Goal: Transaction & Acquisition: Purchase product/service

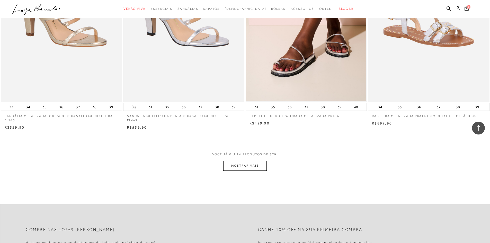
scroll to position [1235, 0]
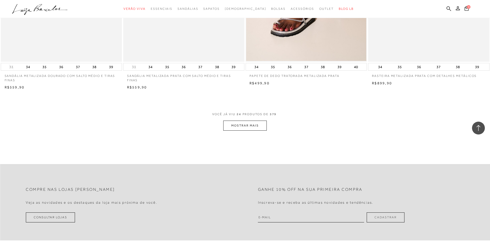
click at [252, 127] on button "MOSTRAR MAIS" at bounding box center [244, 126] width 43 height 10
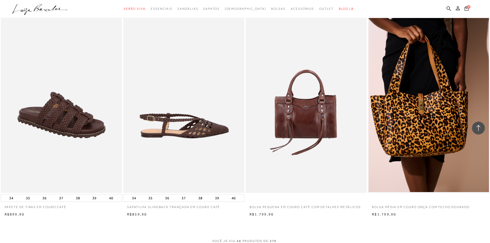
scroll to position [2445, 0]
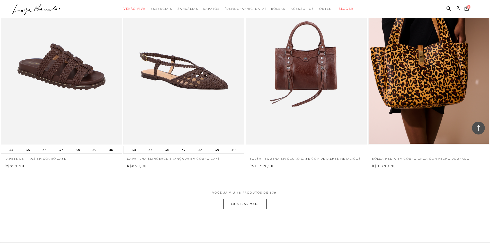
click at [259, 205] on button "MOSTRAR MAIS" at bounding box center [244, 204] width 43 height 10
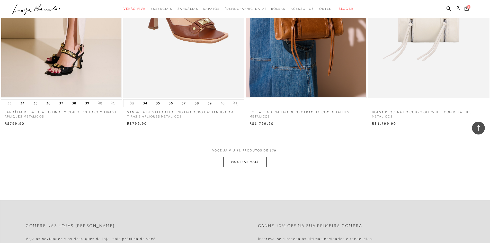
scroll to position [3834, 0]
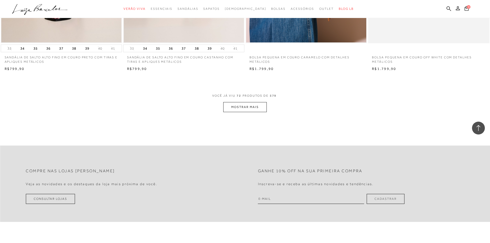
click at [239, 109] on button "MOSTRAR MAIS" at bounding box center [244, 107] width 43 height 10
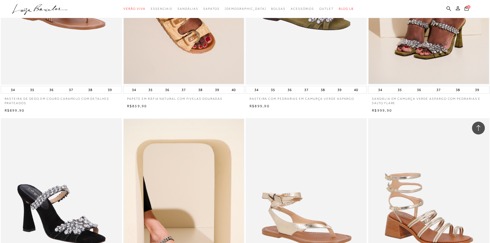
scroll to position [0, 0]
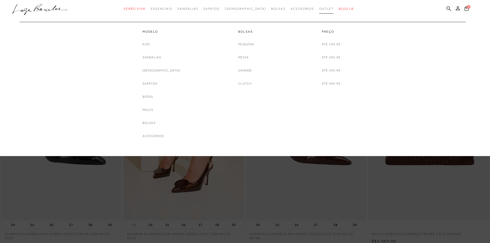
click at [319, 10] on span "Outlet" at bounding box center [326, 9] width 14 height 4
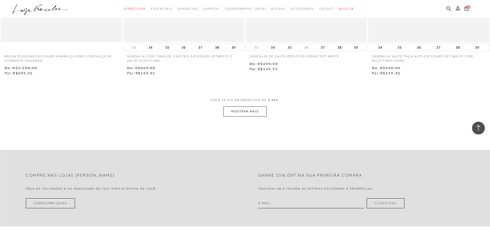
scroll to position [1287, 0]
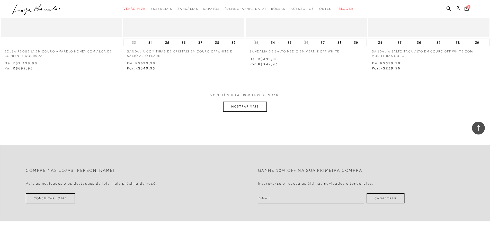
click at [253, 104] on button "MOSTRAR MAIS" at bounding box center [244, 107] width 43 height 10
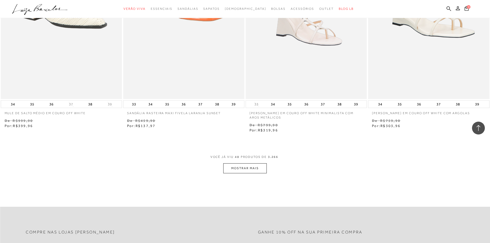
scroll to position [2547, 0]
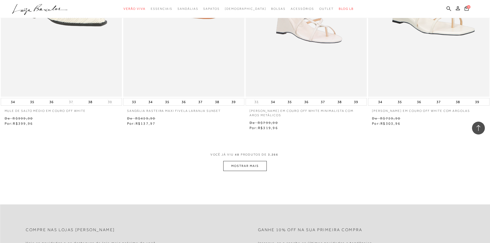
click at [248, 165] on button "MOSTRAR MAIS" at bounding box center [244, 166] width 43 height 10
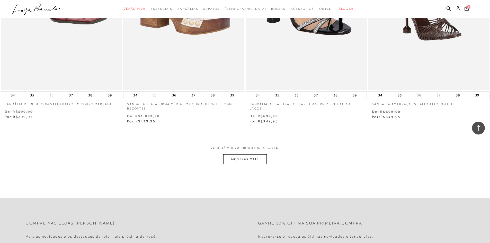
scroll to position [3886, 0]
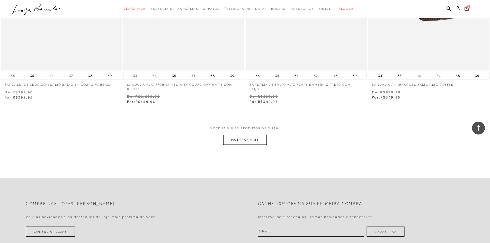
click at [252, 139] on button "MOSTRAR MAIS" at bounding box center [244, 140] width 43 height 10
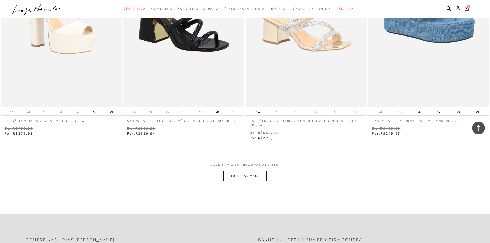
scroll to position [5275, 0]
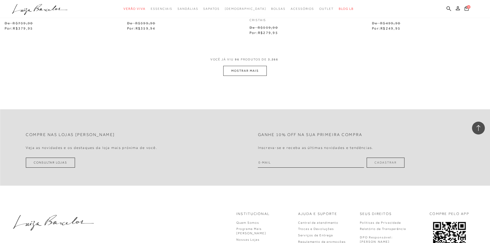
click at [258, 72] on button "MOSTRAR MAIS" at bounding box center [244, 71] width 43 height 10
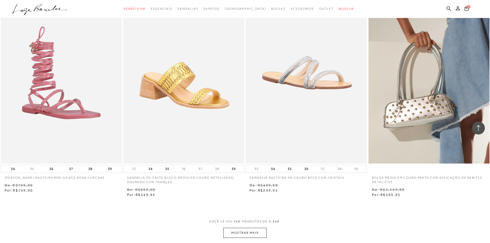
scroll to position [6459, 0]
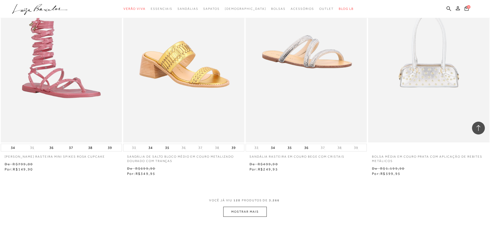
click at [252, 213] on button "MOSTRAR MAIS" at bounding box center [244, 212] width 43 height 10
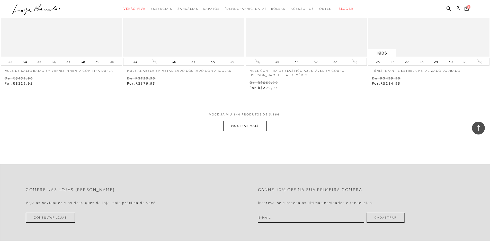
scroll to position [7874, 0]
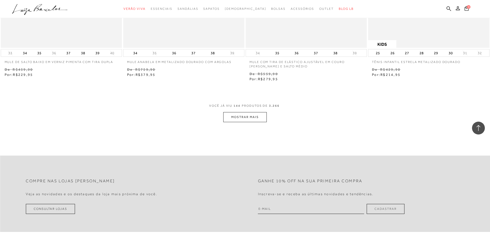
click at [250, 120] on button "MOSTRAR MAIS" at bounding box center [244, 117] width 43 height 10
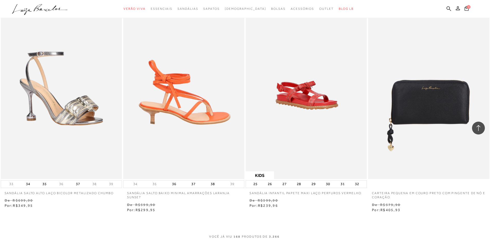
scroll to position [9083, 0]
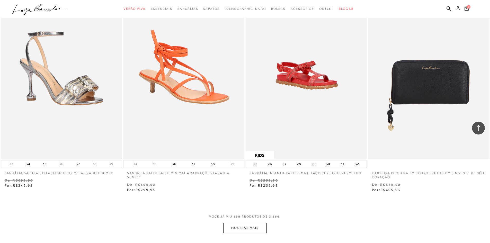
click at [238, 227] on button "MOSTRAR MAIS" at bounding box center [244, 228] width 43 height 10
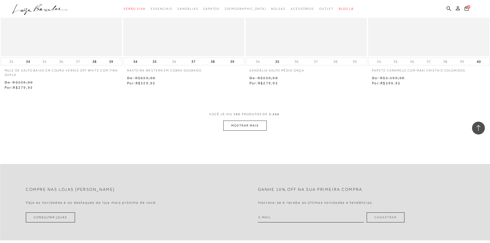
scroll to position [10524, 0]
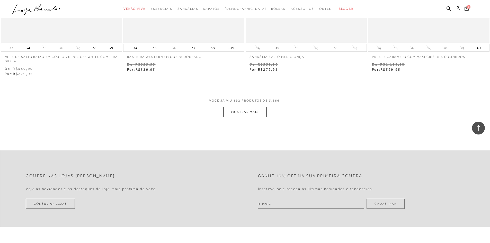
click at [257, 110] on button "MOSTRAR MAIS" at bounding box center [244, 112] width 43 height 10
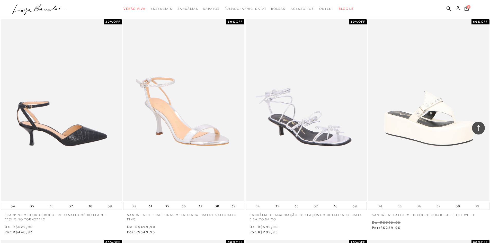
scroll to position [11296, 0]
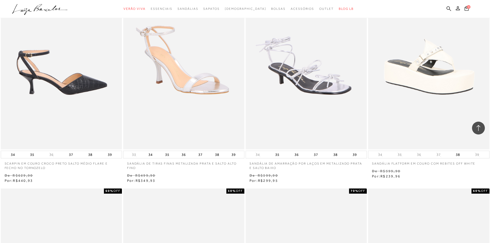
drag, startPoint x: 77, startPoint y: 104, endPoint x: 103, endPoint y: 143, distance: 46.7
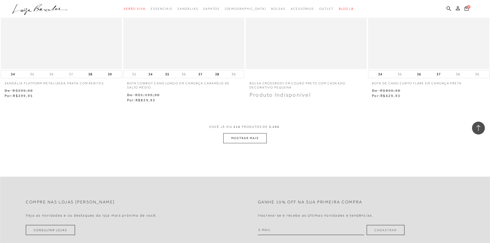
scroll to position [11837, 0]
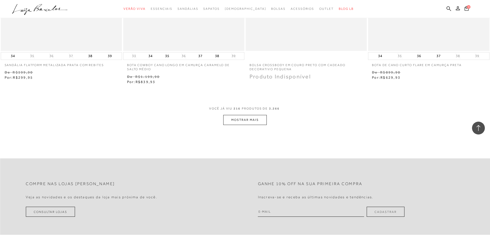
click at [248, 120] on button "MOSTRAR MAIS" at bounding box center [244, 120] width 43 height 10
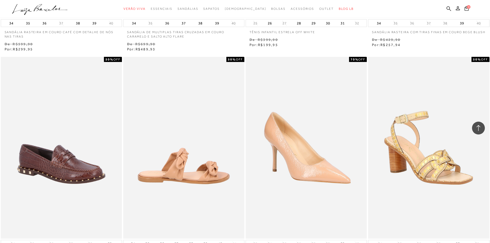
scroll to position [13072, 0]
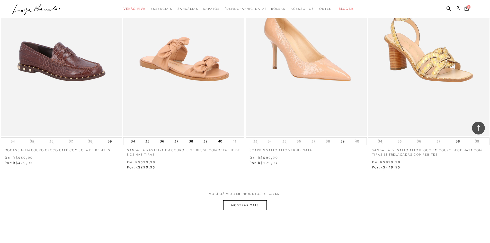
click at [254, 205] on button "MOSTRAR MAIS" at bounding box center [244, 205] width 43 height 10
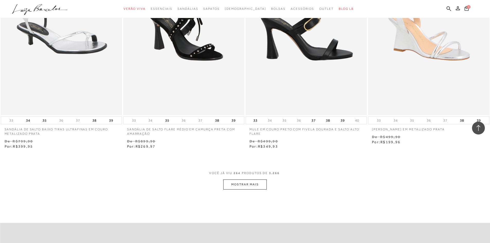
scroll to position [14436, 0]
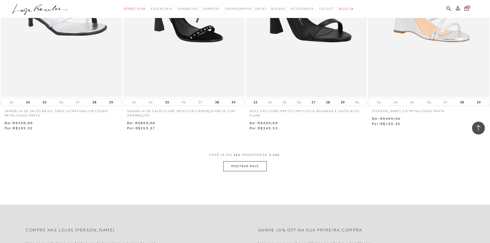
click at [254, 161] on button "MOSTRAR MAIS" at bounding box center [244, 166] width 43 height 10
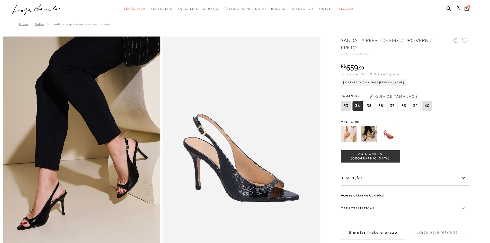
click at [354, 137] on img at bounding box center [349, 134] width 16 height 16
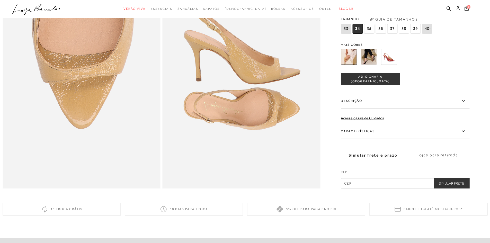
scroll to position [386, 0]
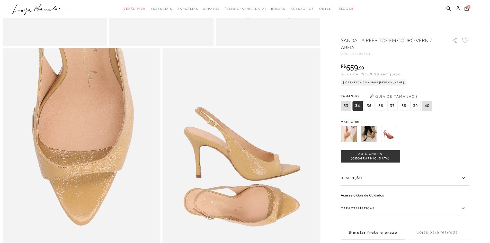
click at [390, 136] on img at bounding box center [389, 134] width 16 height 16
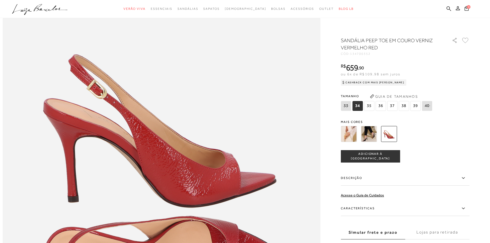
scroll to position [515, 0]
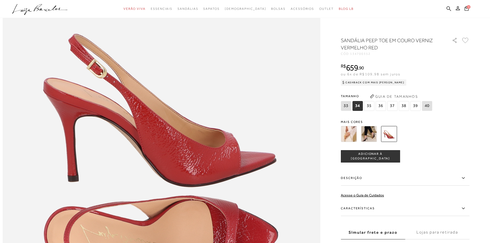
click at [373, 142] on img at bounding box center [369, 134] width 16 height 16
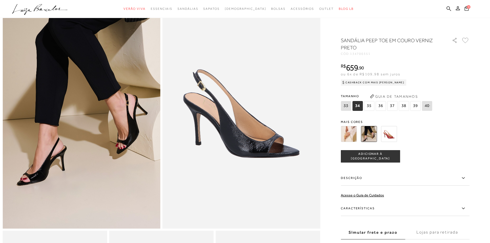
scroll to position [26, 0]
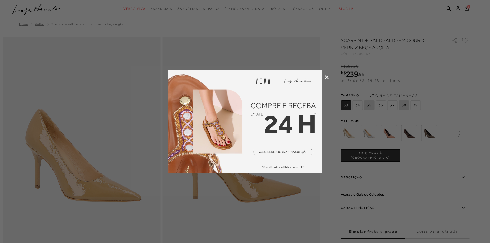
click at [328, 78] on icon at bounding box center [327, 77] width 4 height 4
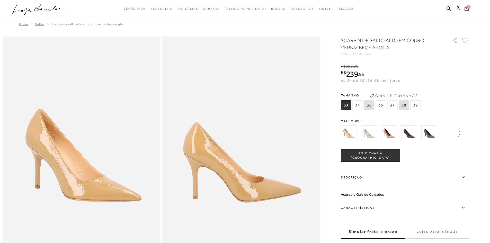
click at [461, 135] on icon at bounding box center [456, 133] width 7 height 7
click at [467, 207] on icon at bounding box center [463, 208] width 6 height 6
click at [0, 0] on input "Características" at bounding box center [0, 0] width 0 height 0
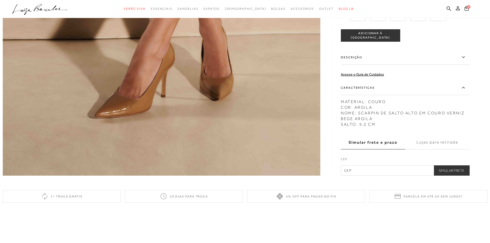
scroll to position [746, 0]
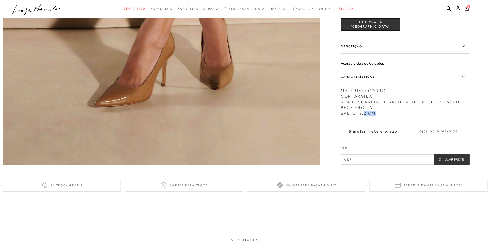
drag, startPoint x: 375, startPoint y: 125, endPoint x: 392, endPoint y: 124, distance: 16.5
click at [390, 116] on div "MATERIAL: COURO COR: ARGILA NOME: SCARPIN DE SALTO ALTO EM COURO VERNIZ BEGE AR…" at bounding box center [405, 100] width 129 height 31
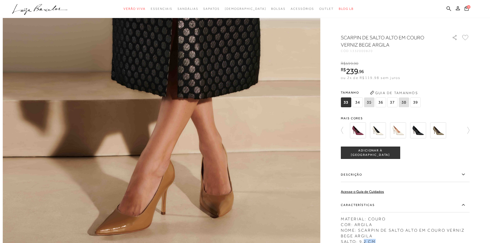
scroll to position [618, 0]
click at [422, 137] on img at bounding box center [418, 131] width 16 height 16
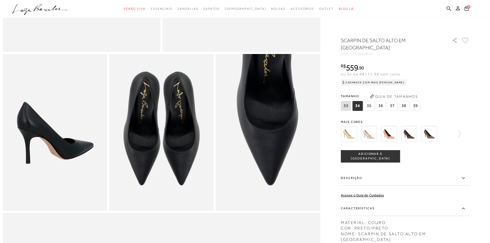
scroll to position [283, 0]
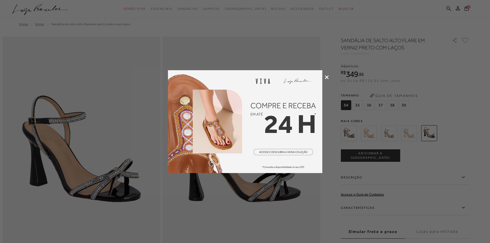
click at [327, 77] on icon at bounding box center [327, 77] width 4 height 4
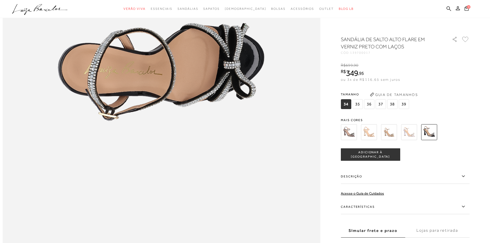
scroll to position [592, 0]
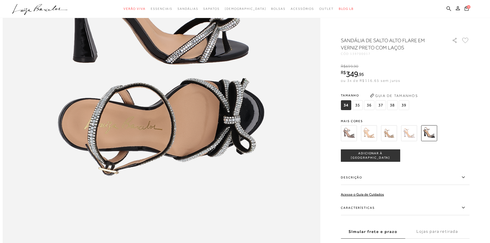
drag, startPoint x: 373, startPoint y: 132, endPoint x: 479, endPoint y: 134, distance: 106.3
drag, startPoint x: 479, startPoint y: 134, endPoint x: 365, endPoint y: 135, distance: 113.5
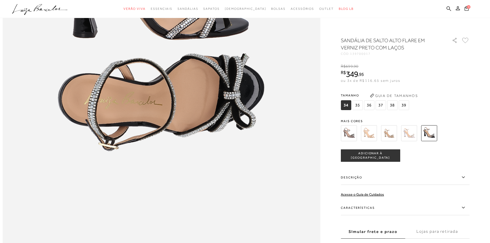
scroll to position [618, 0]
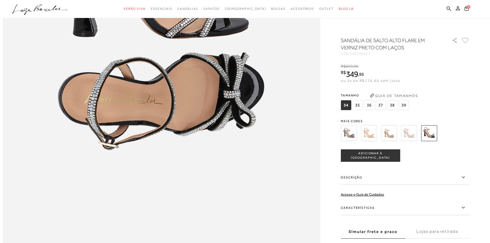
click at [467, 208] on icon at bounding box center [463, 208] width 6 height 6
click at [0, 0] on input "Características" at bounding box center [0, 0] width 0 height 0
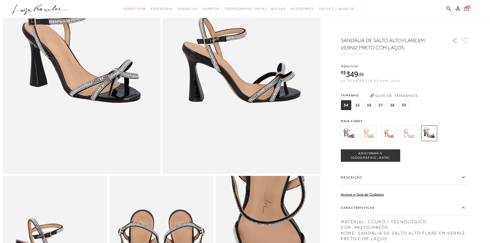
scroll to position [36, 0]
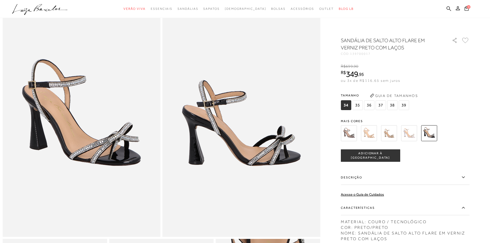
click at [413, 137] on img at bounding box center [409, 133] width 16 height 16
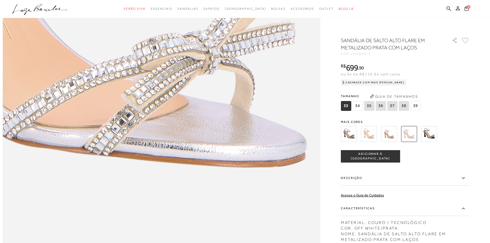
scroll to position [695, 0]
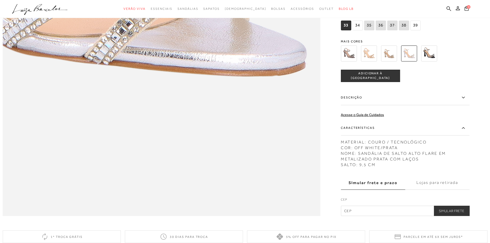
click at [391, 61] on img at bounding box center [389, 54] width 16 height 16
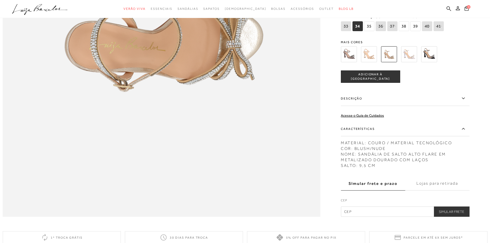
scroll to position [695, 0]
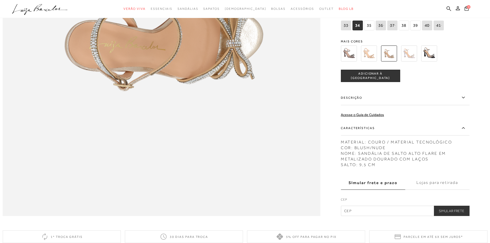
click at [371, 61] on img at bounding box center [369, 54] width 16 height 16
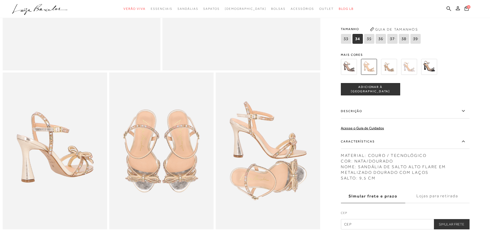
scroll to position [180, 0]
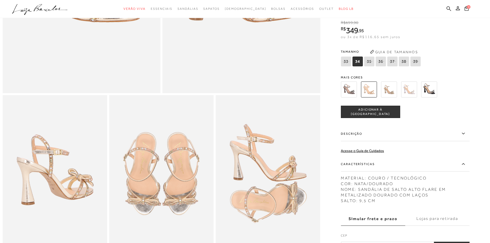
click at [350, 96] on img at bounding box center [349, 90] width 16 height 16
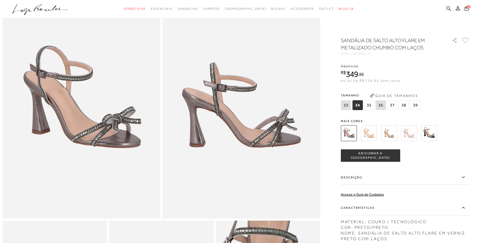
scroll to position [32, 0]
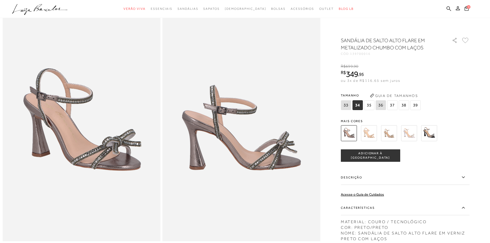
click at [433, 137] on img at bounding box center [429, 133] width 16 height 16
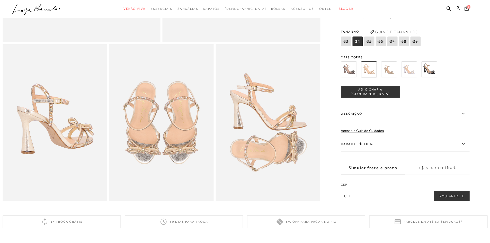
scroll to position [232, 0]
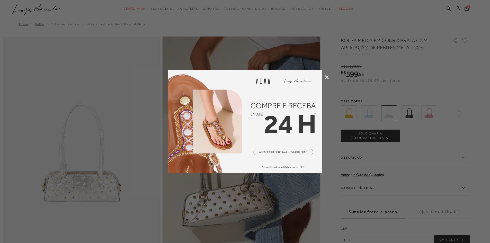
click at [327, 77] on icon at bounding box center [327, 77] width 4 height 4
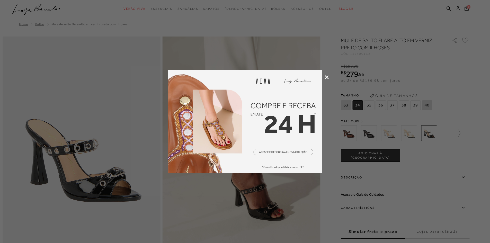
click at [327, 77] on icon at bounding box center [327, 77] width 4 height 4
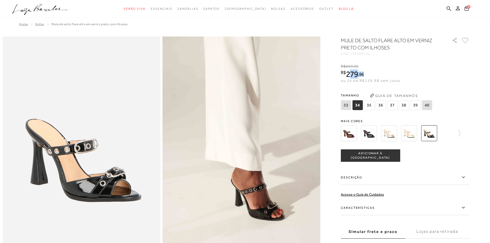
drag, startPoint x: 350, startPoint y: 75, endPoint x: 368, endPoint y: 74, distance: 17.5
click at [368, 74] on div "R$ 279 , 96" at bounding box center [370, 74] width 59 height 8
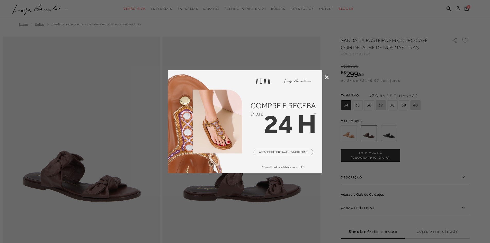
click at [327, 76] on icon at bounding box center [327, 77] width 4 height 4
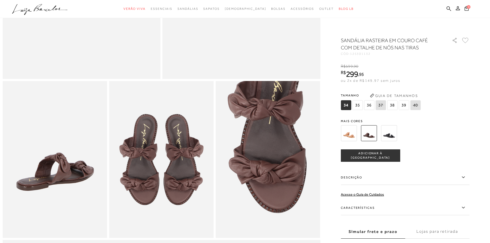
scroll to position [154, 0]
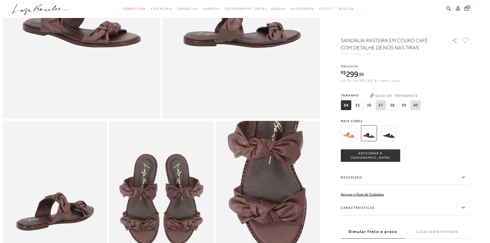
click at [353, 138] on img at bounding box center [349, 133] width 16 height 16
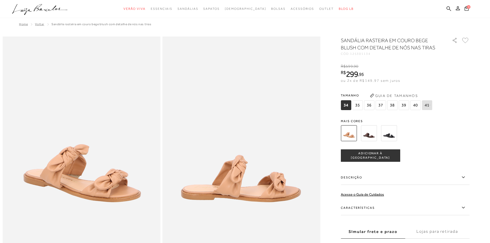
click at [388, 137] on img at bounding box center [389, 133] width 16 height 16
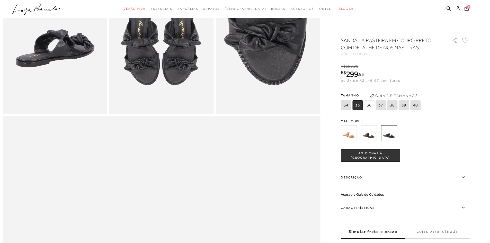
scroll to position [386, 0]
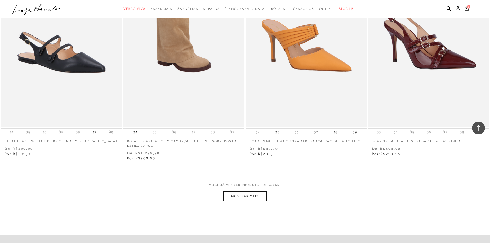
scroll to position [15825, 0]
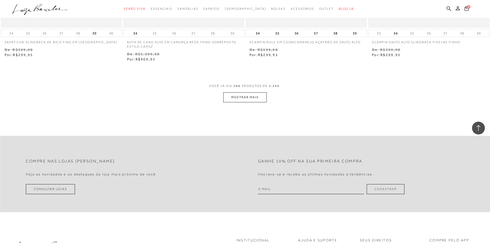
click at [261, 93] on button "MOSTRAR MAIS" at bounding box center [244, 97] width 43 height 10
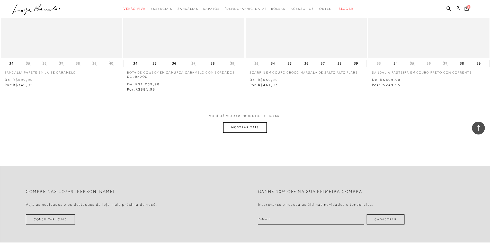
scroll to position [17138, 0]
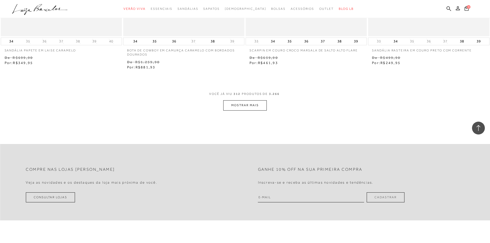
click at [254, 103] on button "MOSTRAR MAIS" at bounding box center [244, 105] width 43 height 10
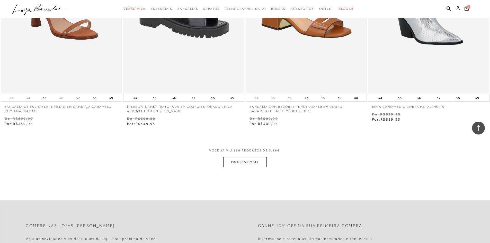
scroll to position [18476, 0]
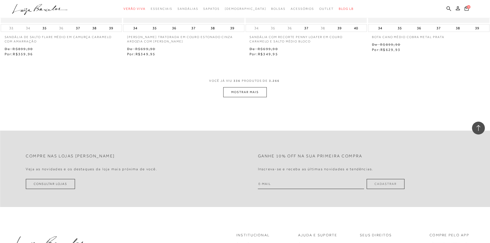
click at [248, 87] on button "MOSTRAR MAIS" at bounding box center [244, 92] width 43 height 10
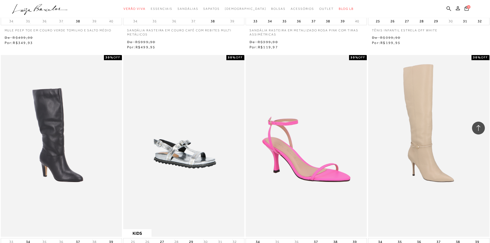
scroll to position [19788, 0]
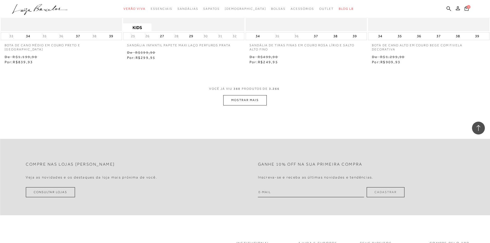
click at [264, 95] on button "MOSTRAR MAIS" at bounding box center [244, 100] width 43 height 10
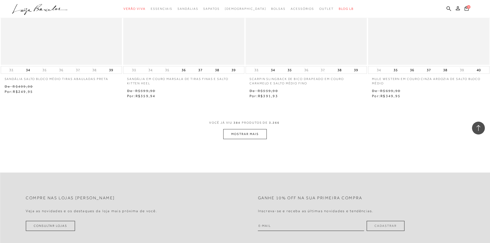
scroll to position [20997, 0]
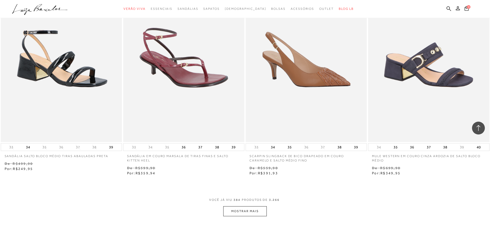
click at [256, 206] on button "MOSTRAR MAIS" at bounding box center [244, 211] width 43 height 10
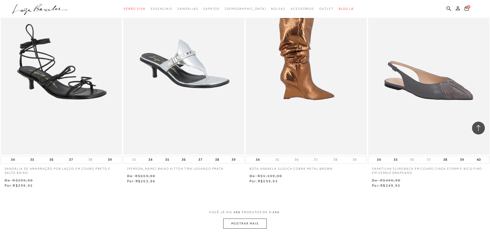
scroll to position [22413, 0]
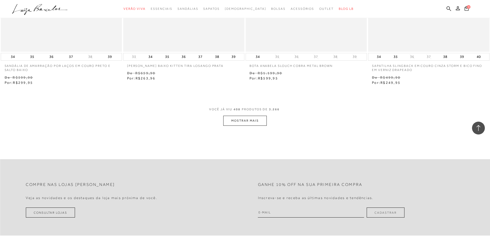
click at [250, 116] on button "MOSTRAR MAIS" at bounding box center [244, 121] width 43 height 10
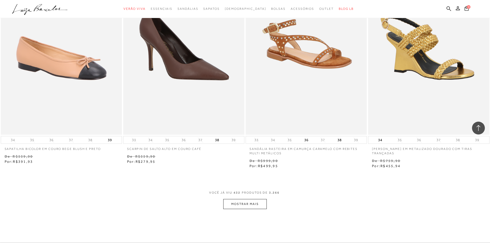
scroll to position [23648, 0]
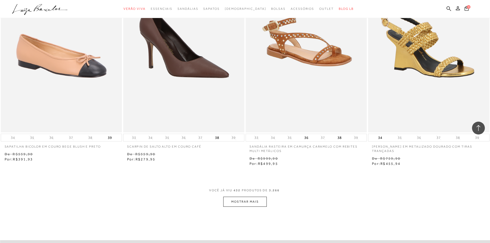
click at [253, 197] on button "MOSTRAR MAIS" at bounding box center [244, 202] width 43 height 10
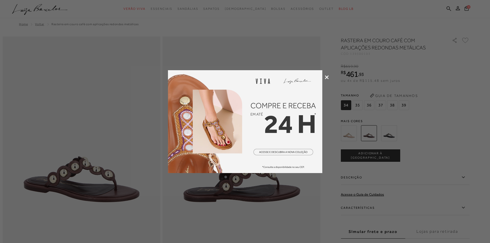
click at [326, 78] on icon at bounding box center [327, 77] width 4 height 4
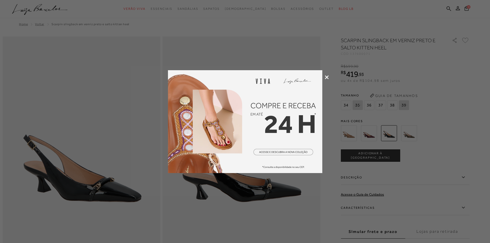
click at [327, 77] on icon at bounding box center [327, 77] width 4 height 4
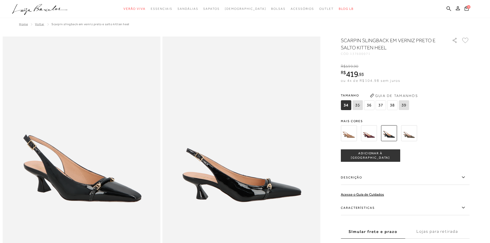
click at [374, 209] on label "Características" at bounding box center [405, 207] width 129 height 15
click at [0, 0] on input "Características" at bounding box center [0, 0] width 0 height 0
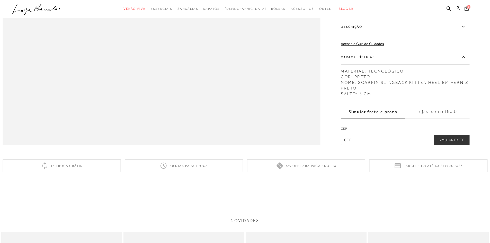
scroll to position [772, 0]
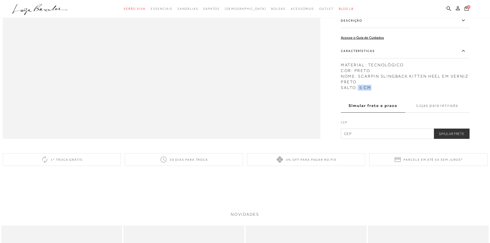
drag, startPoint x: 361, startPoint y: 96, endPoint x: 378, endPoint y: 97, distance: 17.5
click at [378, 91] on div "MATERIAL: TECNOLÓGICO COR: PRETO NOME: SCARPIN SLINGBACK KITTEN HEEL EM VERNIZ …" at bounding box center [405, 75] width 129 height 31
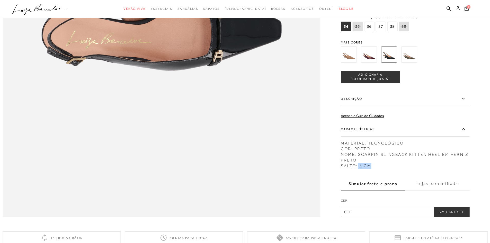
scroll to position [669, 0]
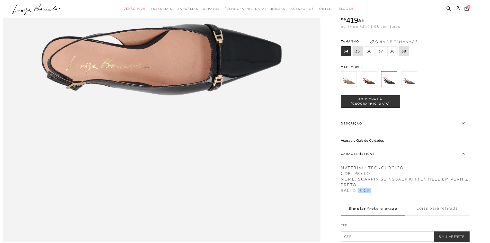
click at [349, 87] on img at bounding box center [349, 79] width 16 height 16
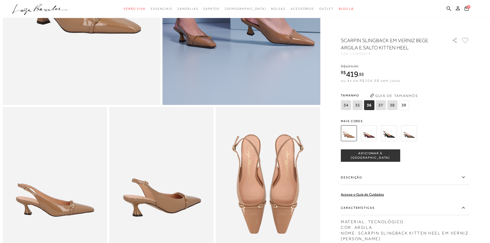
scroll to position [180, 0]
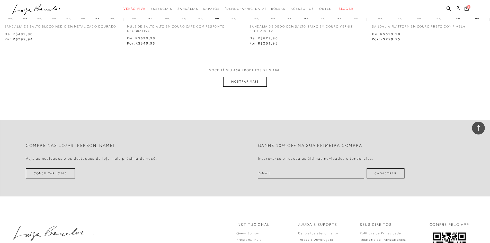
scroll to position [25089, 0]
click at [230, 76] on button "MOSTRAR MAIS" at bounding box center [244, 81] width 43 height 10
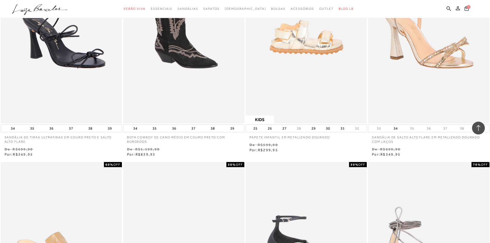
scroll to position [25809, 0]
